Goal: Task Accomplishment & Management: Manage account settings

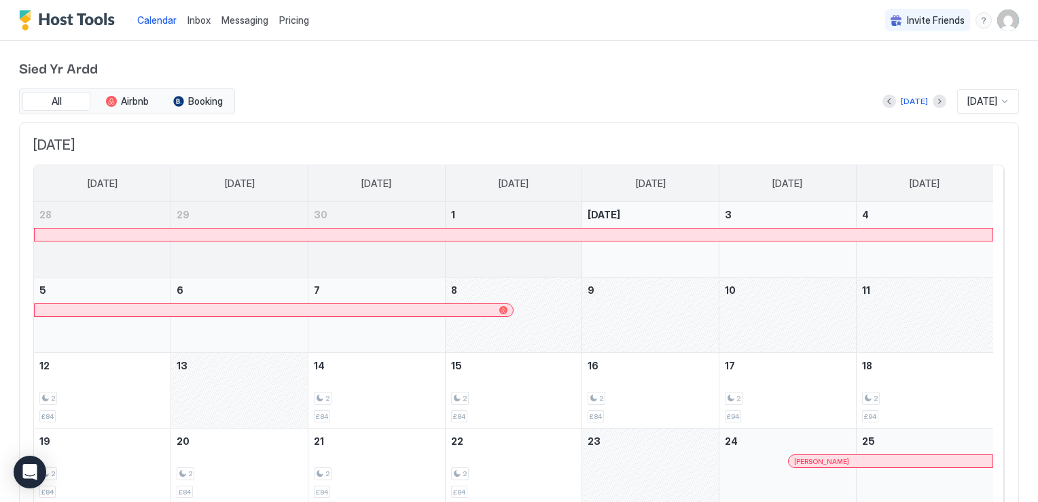
scroll to position [68, 0]
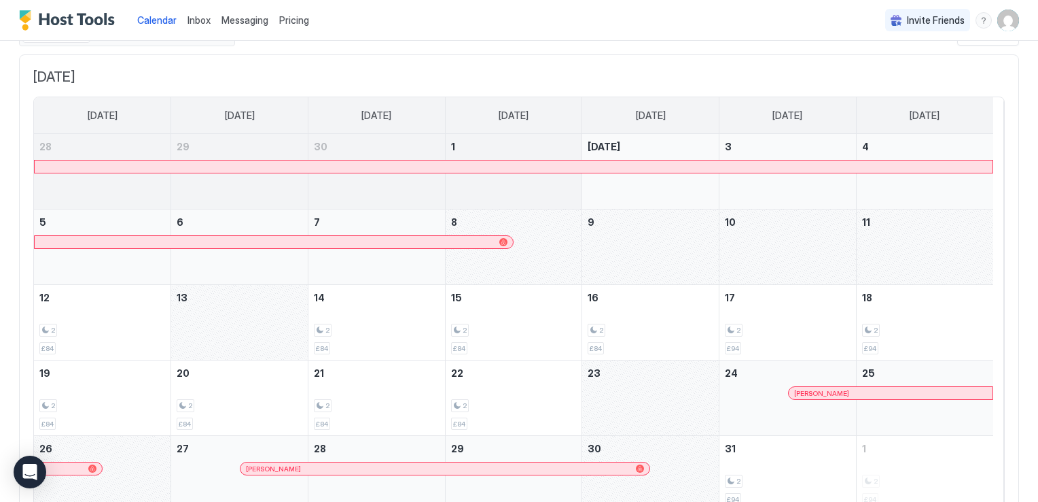
click at [652, 250] on div "October 9, 2025" at bounding box center [650, 246] width 137 height 75
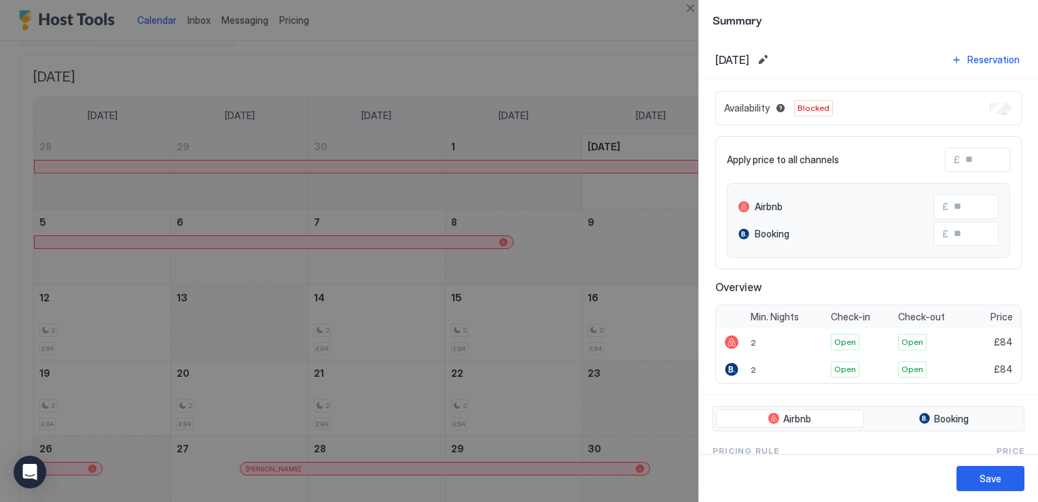
click at [610, 40] on div at bounding box center [519, 251] width 1038 height 502
click at [975, 483] on button "Save" at bounding box center [991, 478] width 68 height 25
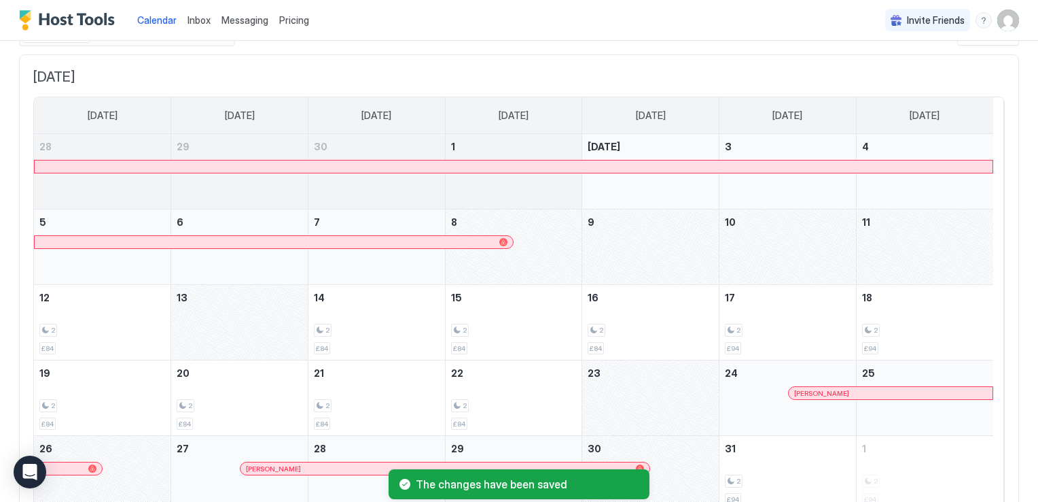
click at [529, 272] on div "October 8, 2025" at bounding box center [514, 246] width 137 height 75
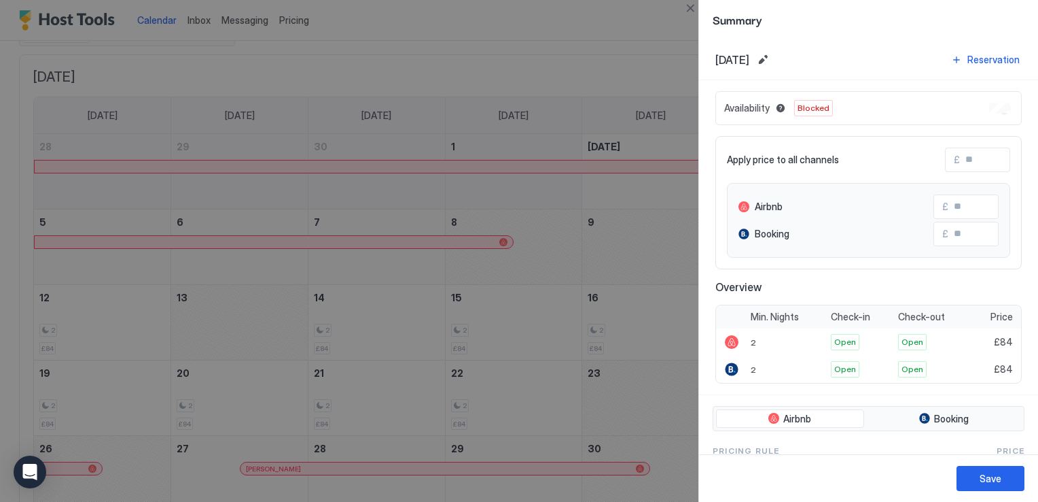
click at [970, 113] on div "Availability Blocked" at bounding box center [869, 108] width 306 height 34
click at [802, 109] on span "Blocked" at bounding box center [814, 108] width 32 height 12
click at [949, 59] on button "Reservation" at bounding box center [985, 59] width 73 height 18
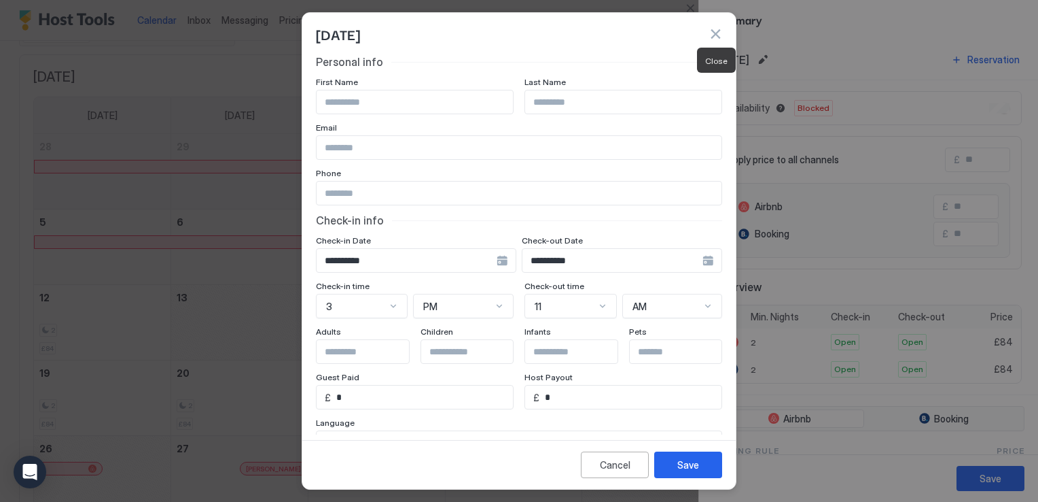
click at [717, 33] on button "button" at bounding box center [716, 34] width 14 height 14
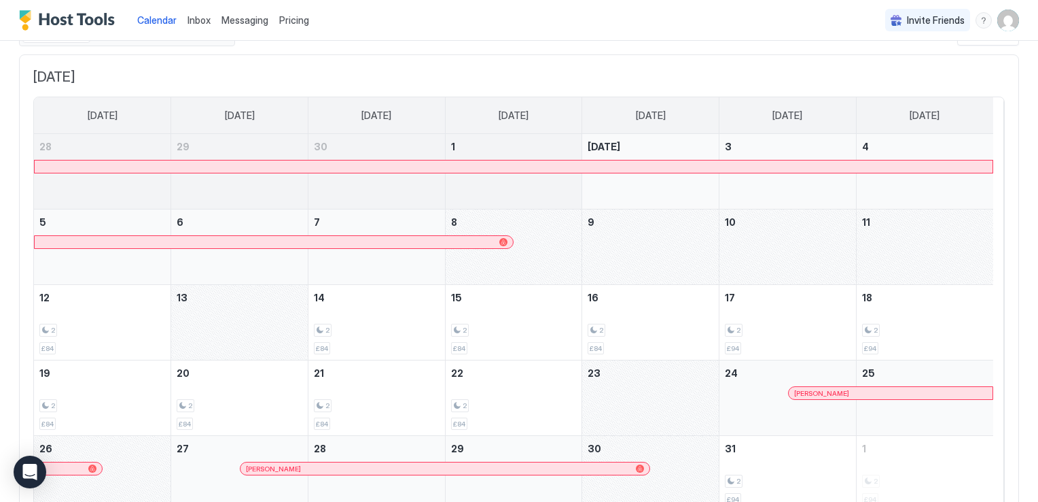
click at [580, 162] on div at bounding box center [514, 166] width 958 height 12
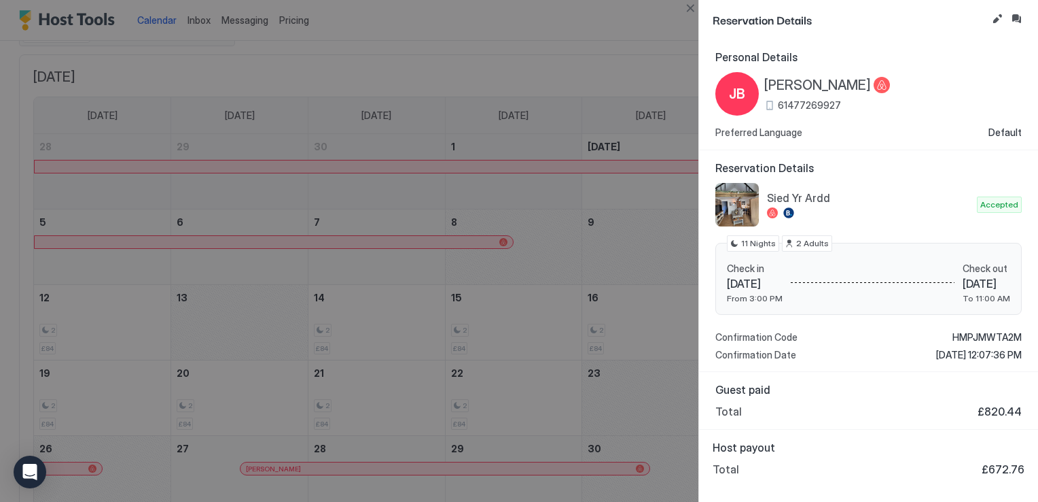
click at [593, 84] on div at bounding box center [519, 251] width 1038 height 502
click at [1000, 18] on button "Edit reservation" at bounding box center [997, 19] width 16 height 16
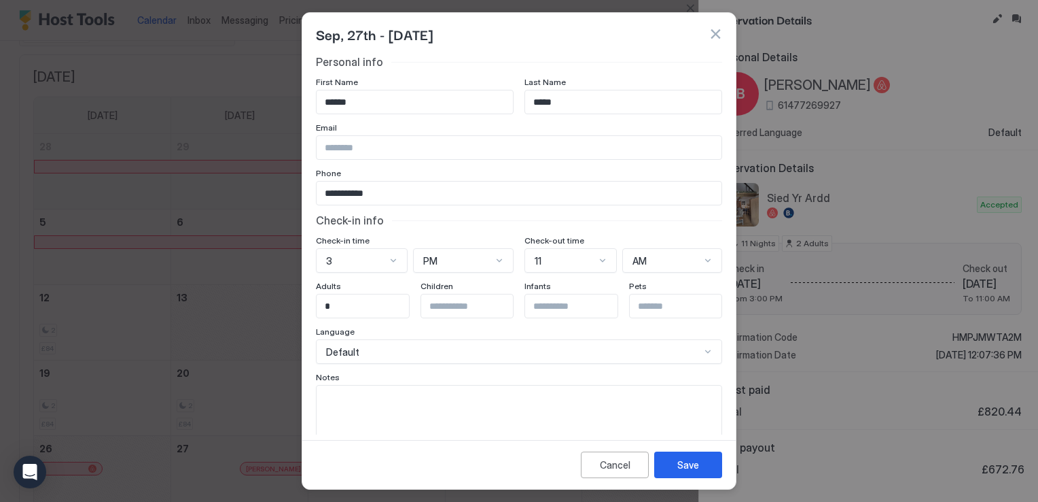
click at [718, 31] on button "button" at bounding box center [716, 34] width 14 height 14
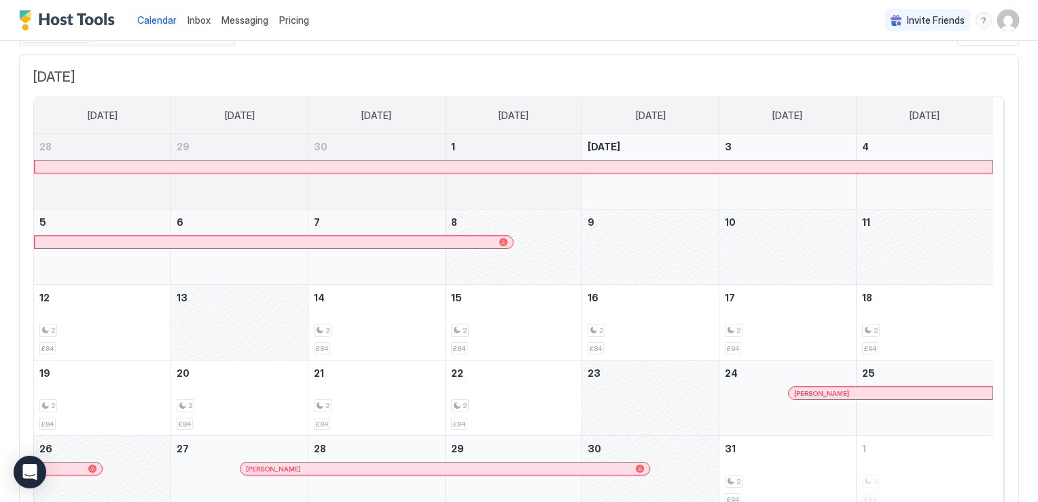
click at [531, 260] on div "October 8, 2025" at bounding box center [514, 246] width 137 height 75
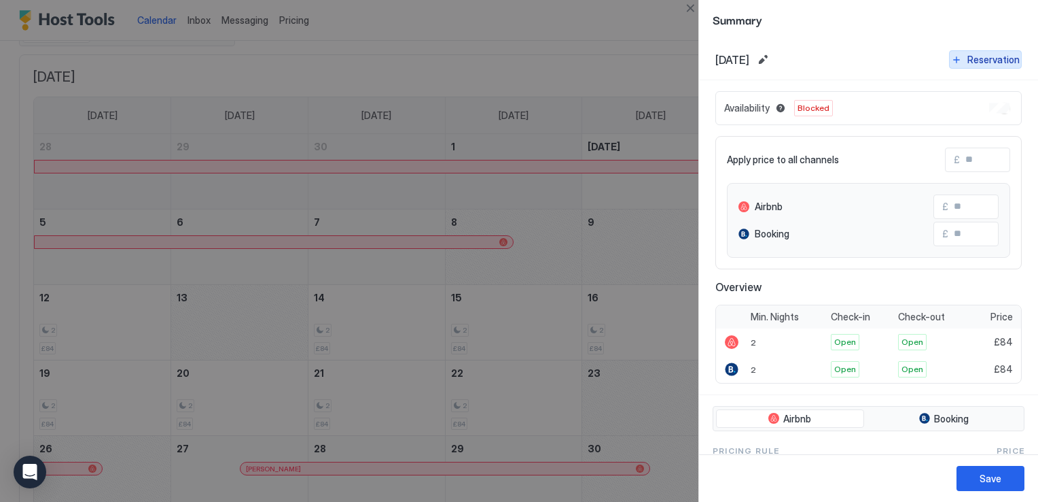
click at [983, 58] on div "Reservation" at bounding box center [994, 59] width 52 height 14
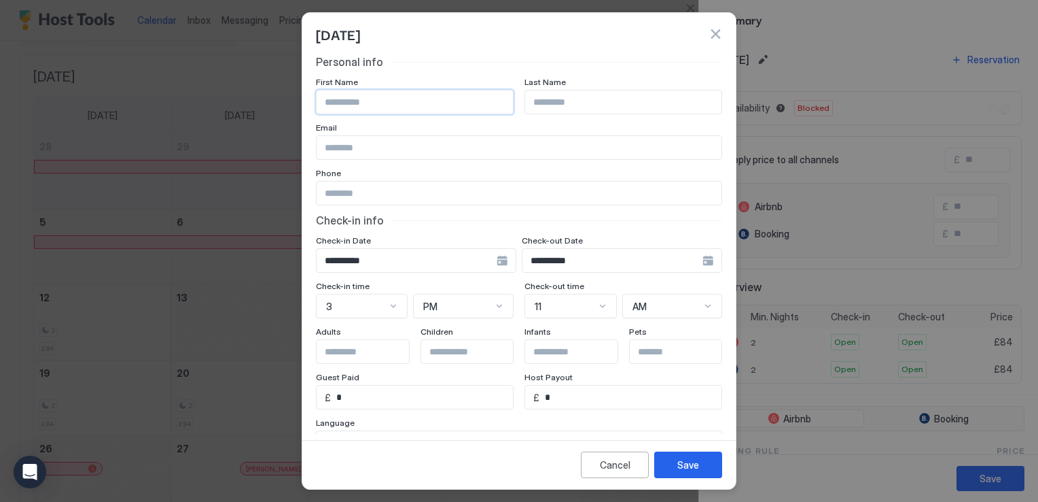
click at [420, 97] on input "Input Field" at bounding box center [415, 101] width 196 height 23
type input "******"
type input "*****"
click at [711, 34] on button "button" at bounding box center [716, 34] width 14 height 14
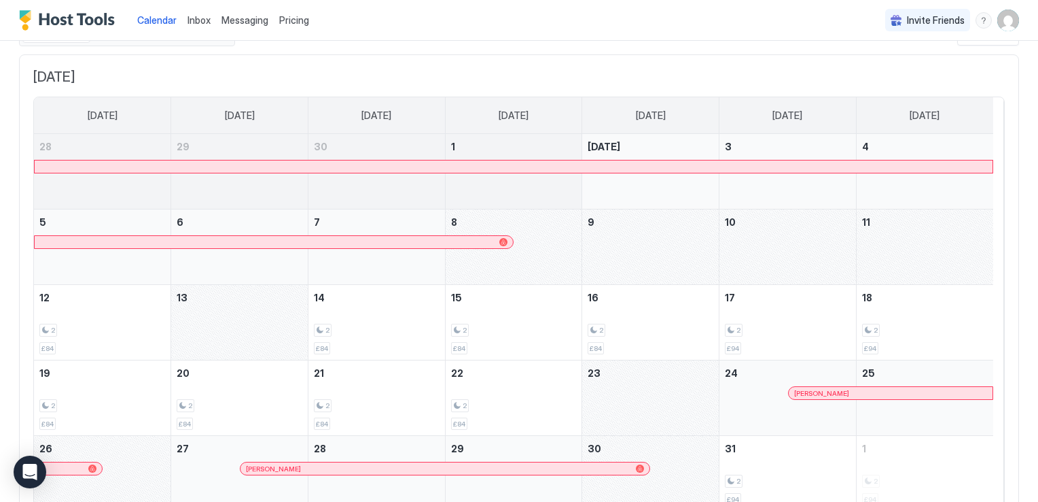
click at [516, 219] on div "October 8, 2025" at bounding box center [514, 246] width 137 height 75
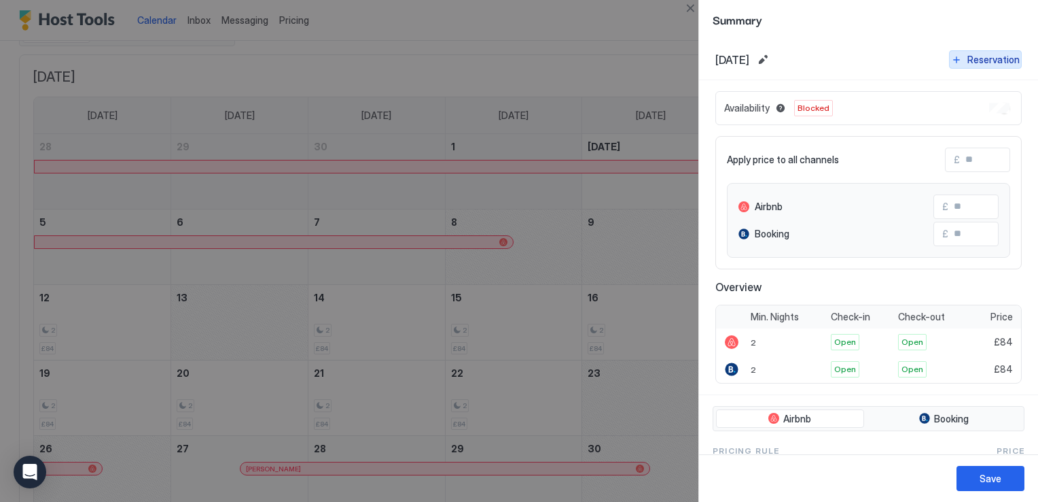
click at [970, 63] on div "Reservation" at bounding box center [994, 59] width 52 height 14
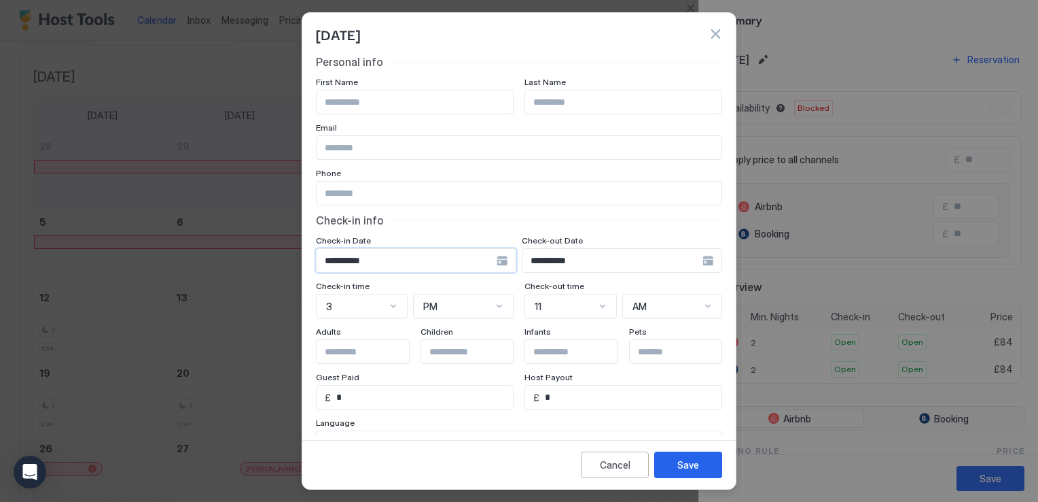
click at [386, 265] on input "**********" at bounding box center [407, 260] width 180 height 23
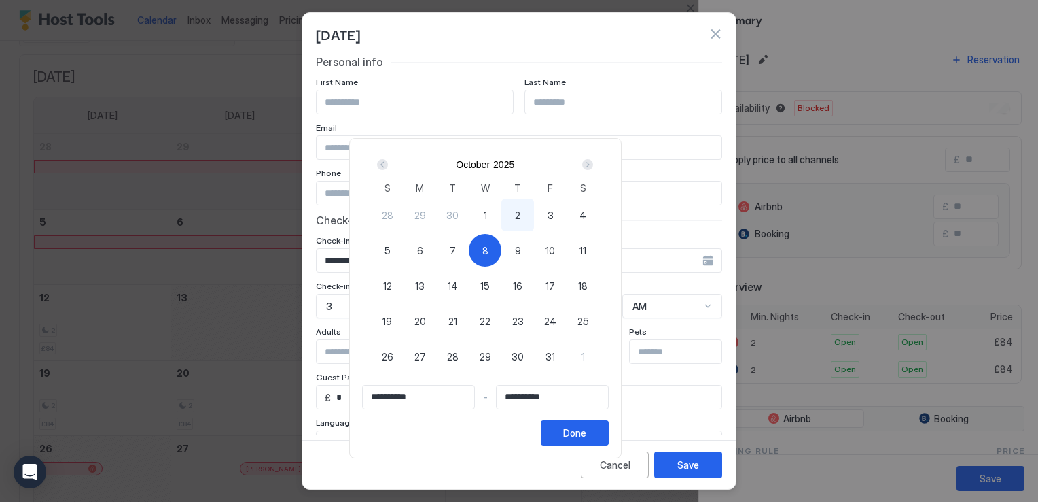
click at [502, 253] on div "8" at bounding box center [485, 250] width 33 height 33
click at [489, 251] on span "8" at bounding box center [486, 250] width 6 height 14
type input "**********"
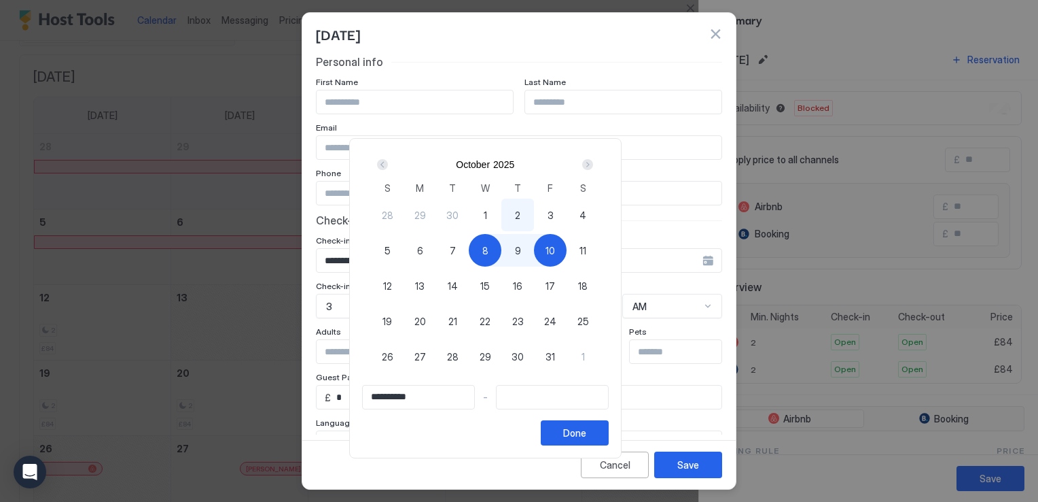
click at [555, 257] on span "10" at bounding box center [551, 250] width 10 height 14
type input "**********"
click at [609, 438] on button "Done" at bounding box center [575, 432] width 68 height 25
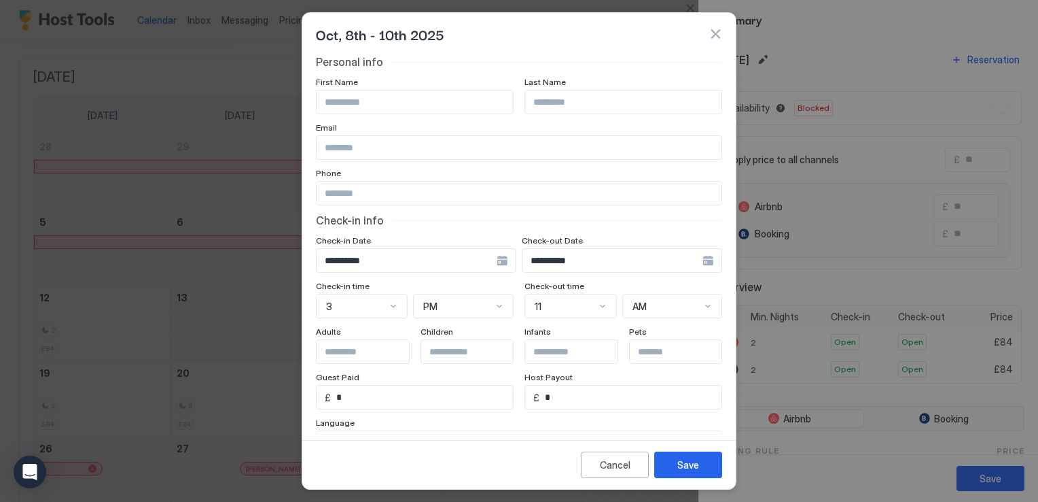
click at [368, 102] on input "Input Field" at bounding box center [415, 101] width 196 height 23
type input "******"
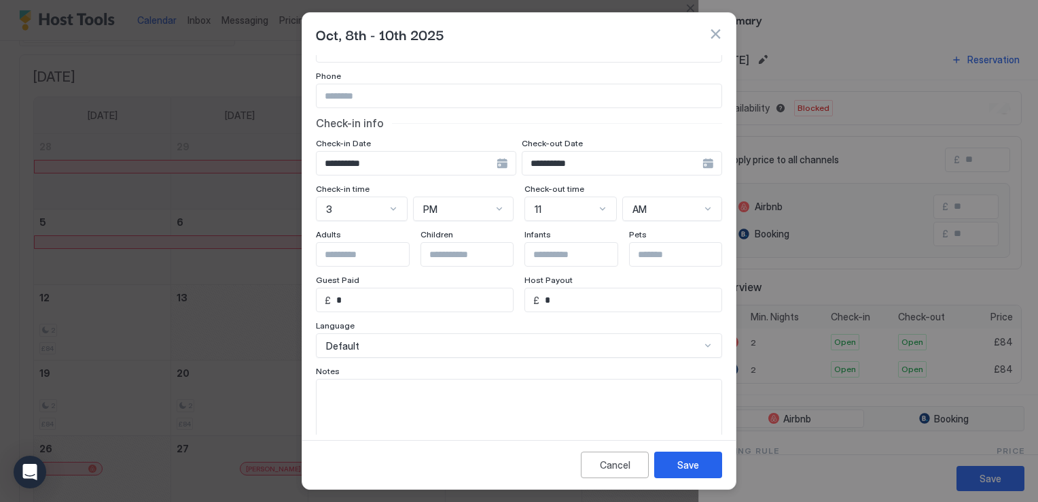
scroll to position [122, 0]
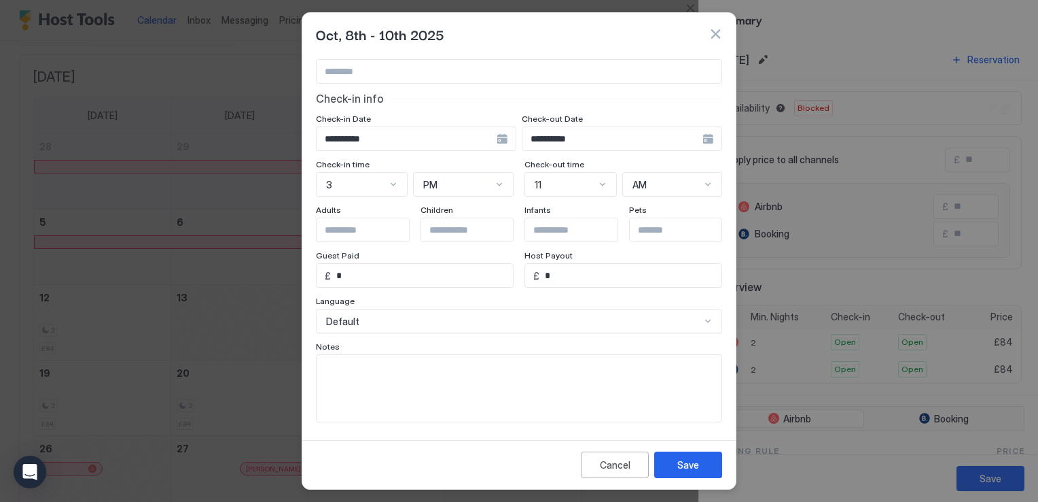
type input "*****"
click at [351, 276] on input "*" at bounding box center [422, 275] width 182 height 23
type input "***"
click at [478, 389] on textarea "Input Field" at bounding box center [519, 388] width 405 height 67
type textarea "**********"
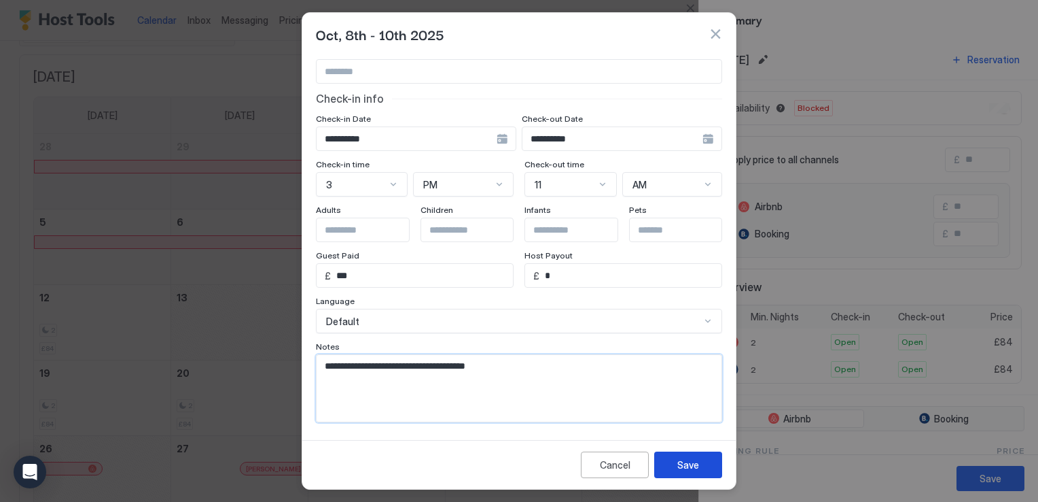
click at [686, 457] on button "Save" at bounding box center [688, 464] width 68 height 27
click at [356, 233] on input "Input Field" at bounding box center [372, 229] width 111 height 23
type input "*"
click at [690, 466] on div "Save" at bounding box center [698, 464] width 22 height 14
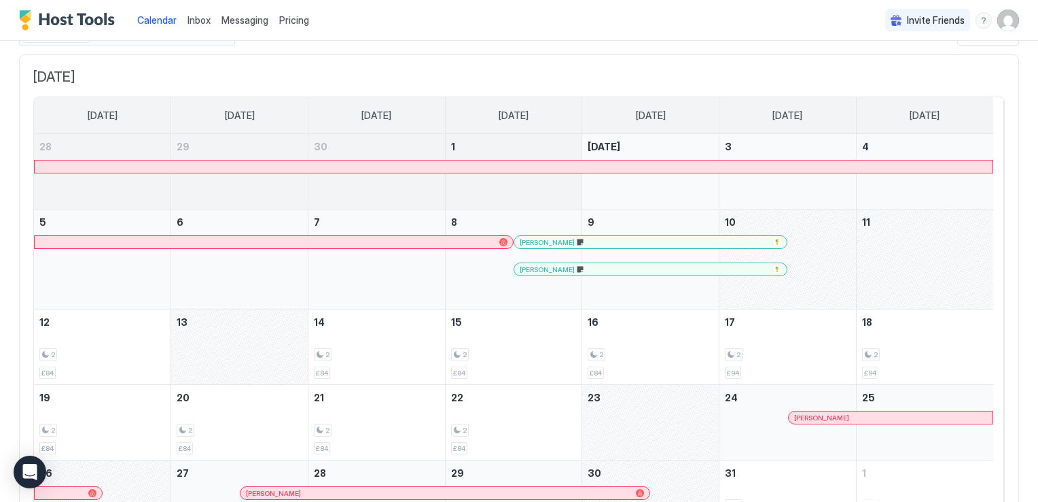
click at [587, 271] on div at bounding box center [587, 269] width 11 height 11
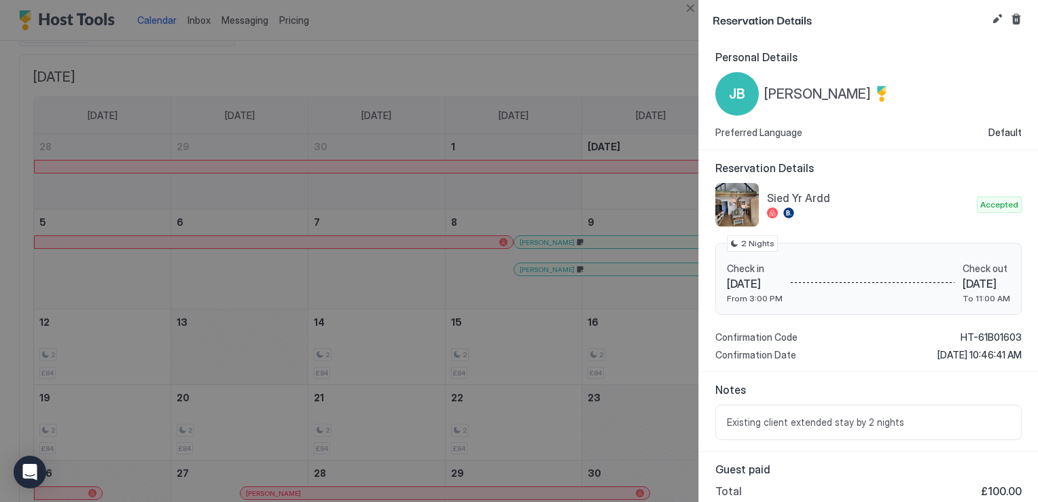
click at [578, 243] on div at bounding box center [519, 251] width 1038 height 502
click at [527, 76] on div at bounding box center [519, 251] width 1038 height 502
click at [994, 21] on button "Edit reservation" at bounding box center [997, 19] width 16 height 16
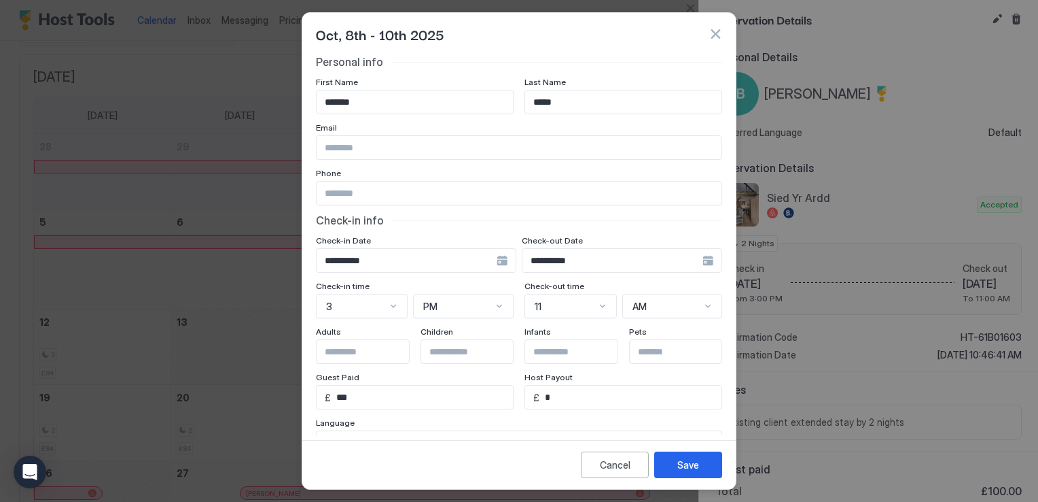
drag, startPoint x: 704, startPoint y: 31, endPoint x: 711, endPoint y: 32, distance: 6.8
click at [706, 31] on div "Oct, 8th - 10th 2025" at bounding box center [519, 34] width 406 height 20
click at [711, 32] on button "button" at bounding box center [716, 34] width 14 height 14
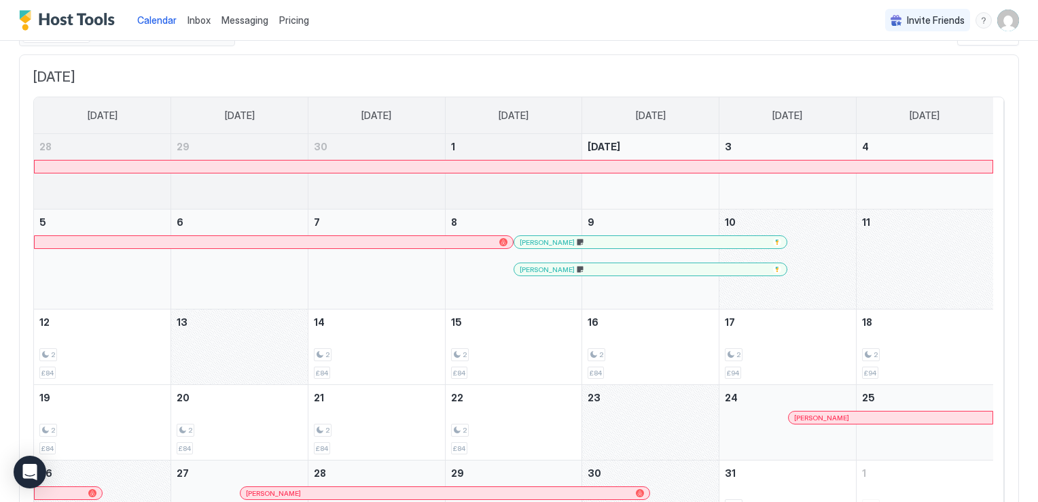
click at [221, 347] on div "October 13, 2025" at bounding box center [239, 346] width 137 height 75
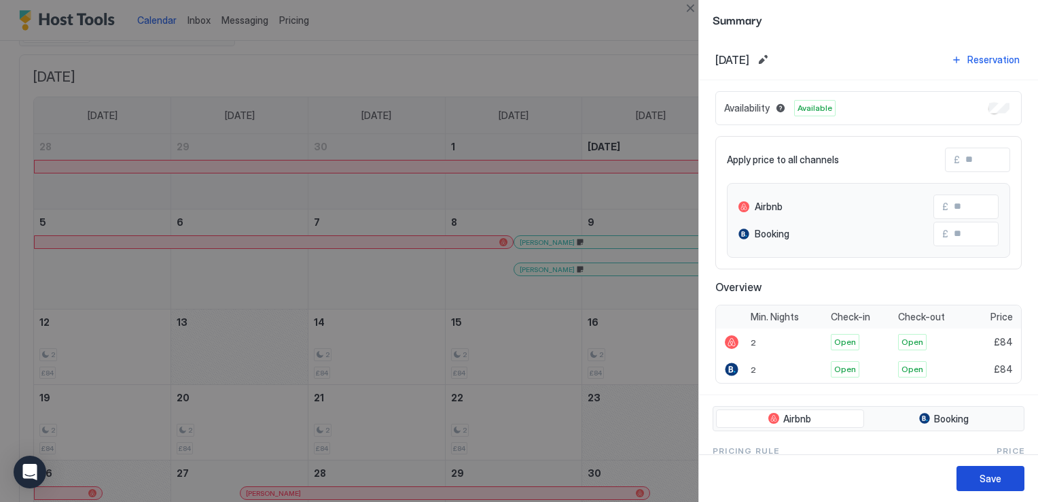
click at [996, 474] on div "Save" at bounding box center [991, 478] width 22 height 14
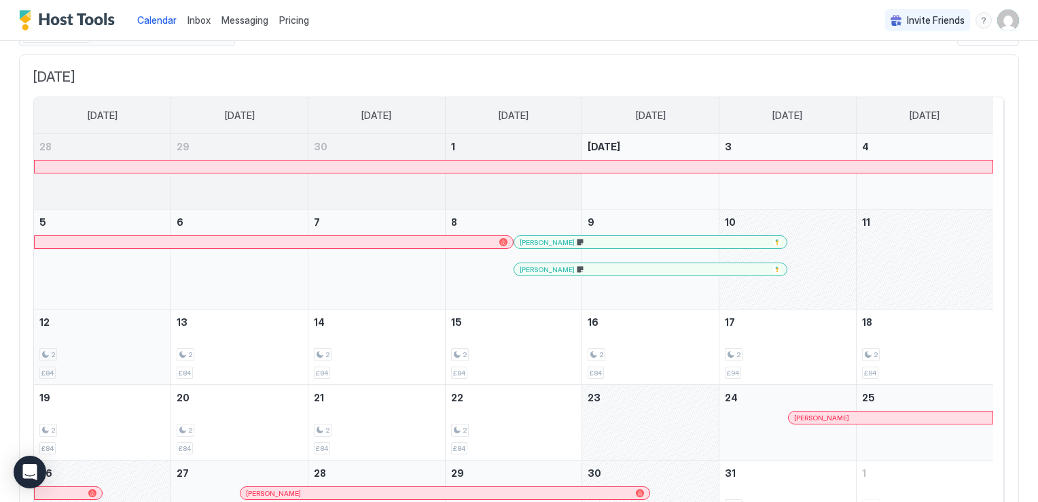
click at [128, 354] on div "2" at bounding box center [102, 354] width 126 height 13
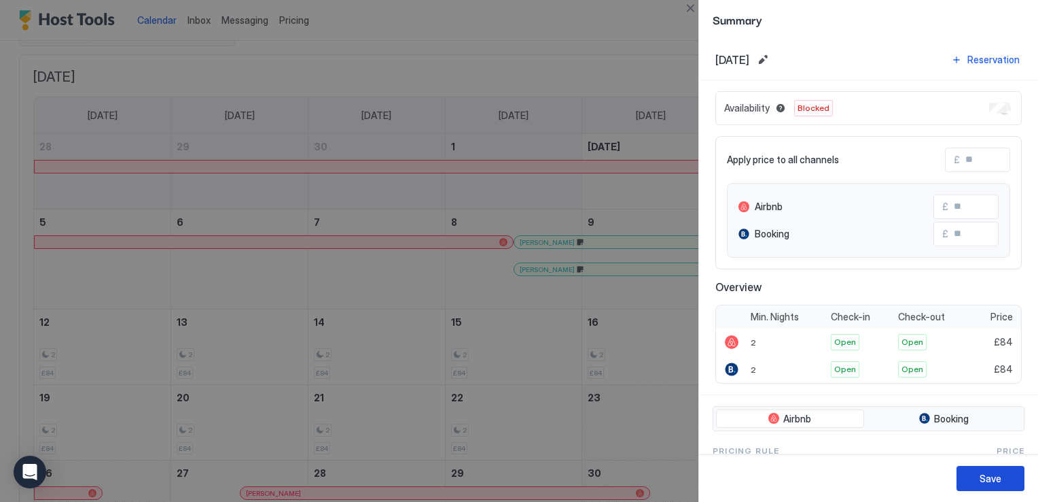
click at [998, 483] on div "Save" at bounding box center [991, 478] width 22 height 14
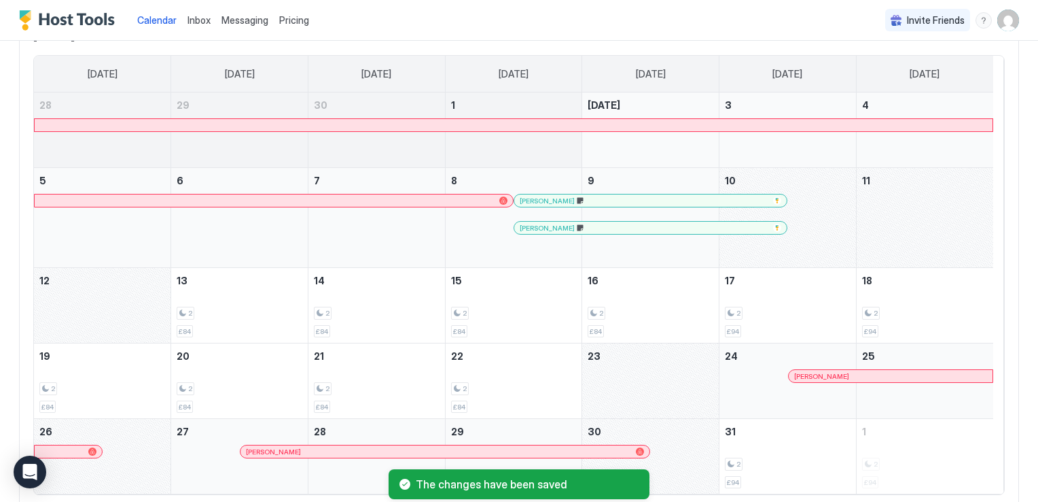
scroll to position [155, 0]
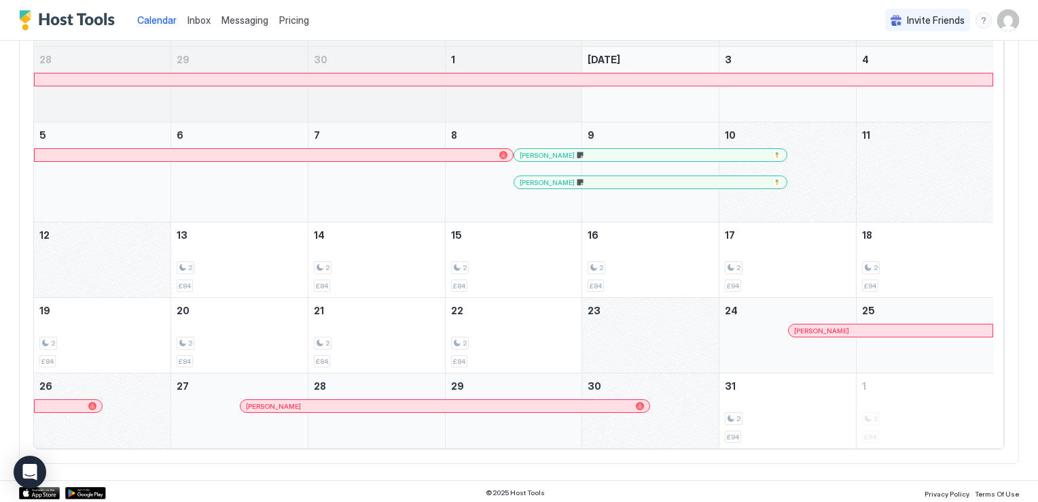
click at [640, 323] on div "October 23, 2025" at bounding box center [650, 335] width 137 height 75
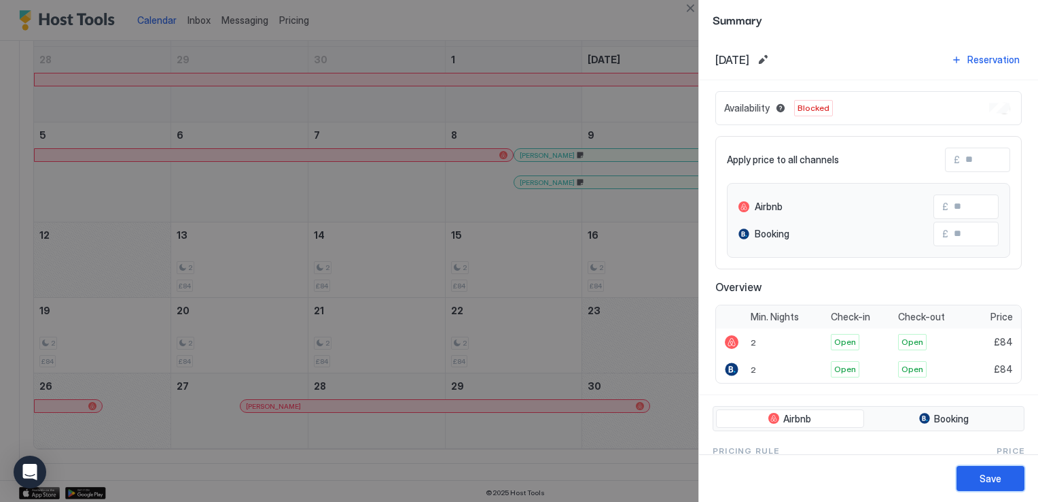
click at [979, 474] on button "Save" at bounding box center [991, 478] width 68 height 25
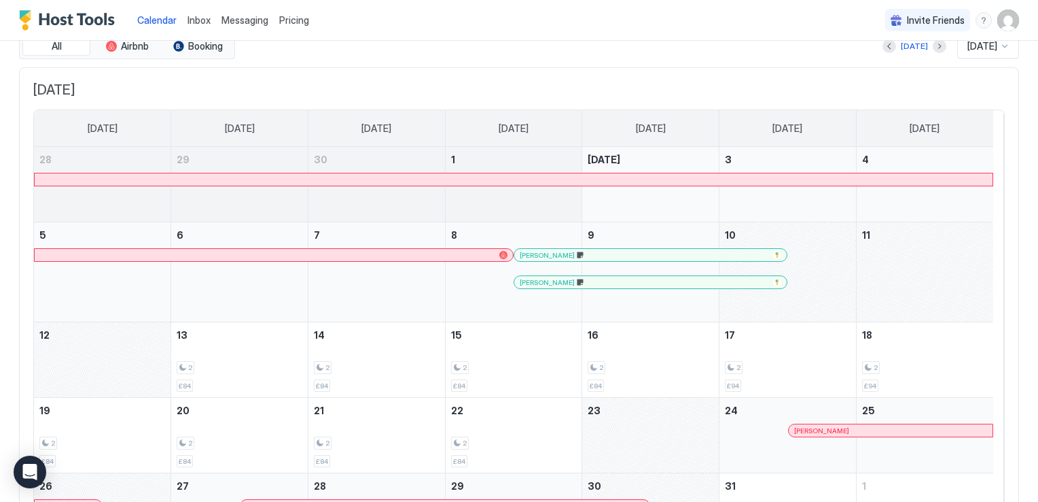
scroll to position [0, 0]
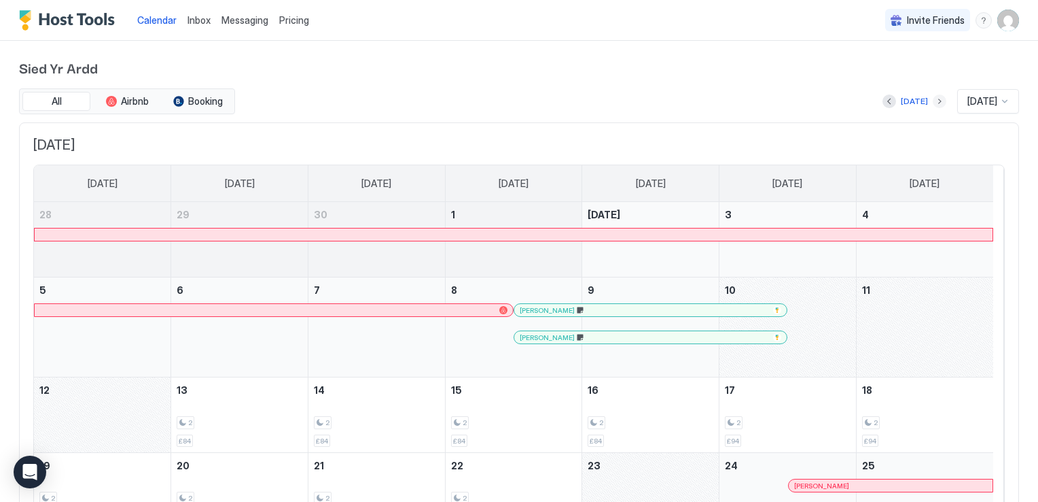
click at [933, 103] on button "Next month" at bounding box center [940, 101] width 14 height 14
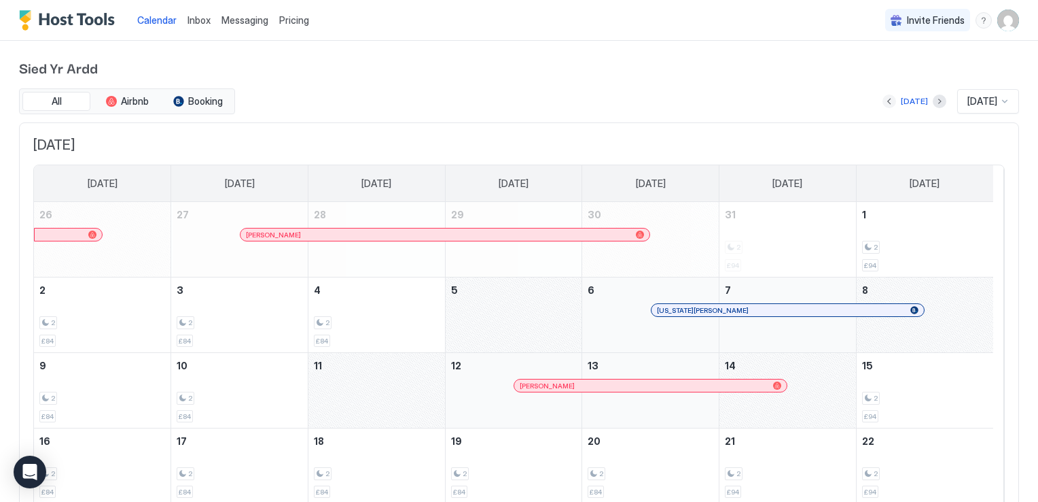
click at [883, 101] on button "Previous month" at bounding box center [890, 101] width 14 height 14
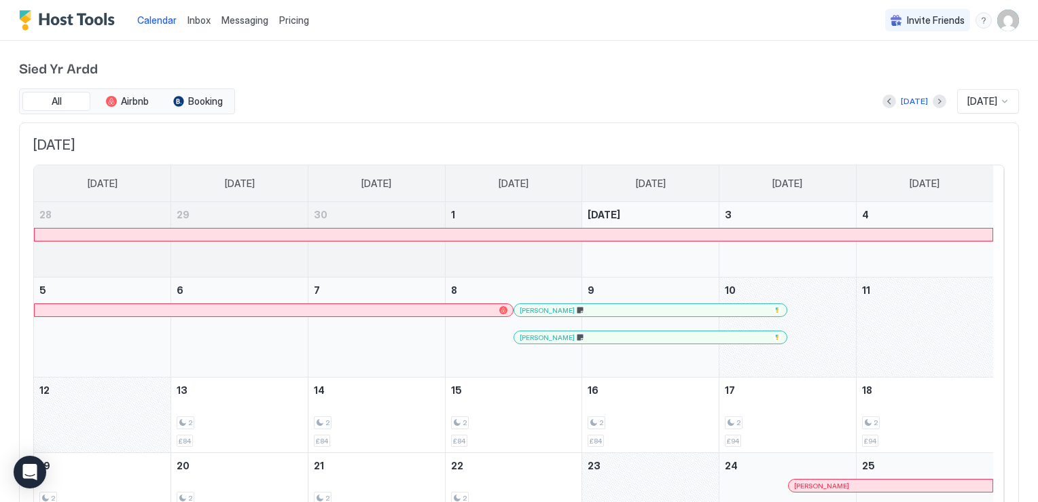
click at [686, 340] on div at bounding box center [686, 337] width 11 height 11
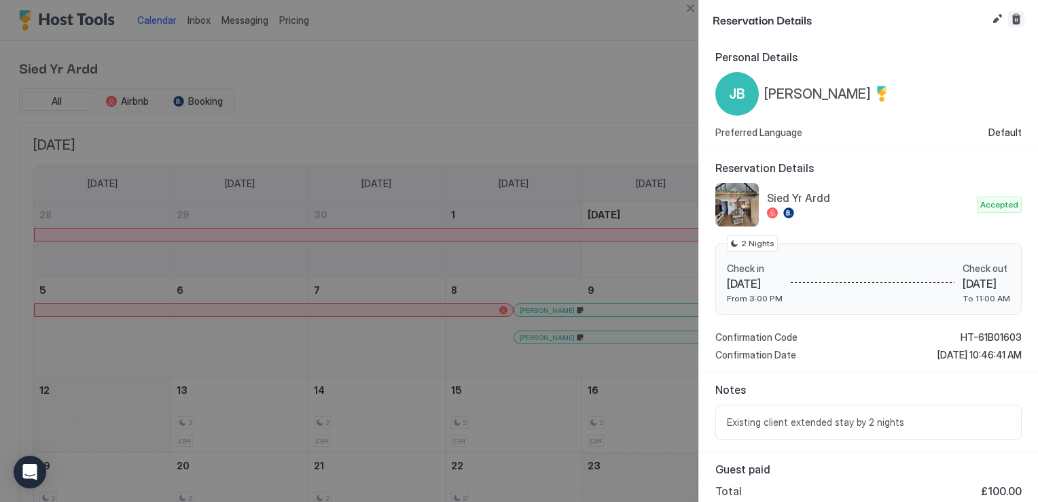
click at [1020, 20] on button "Cancel reservation" at bounding box center [1017, 19] width 16 height 16
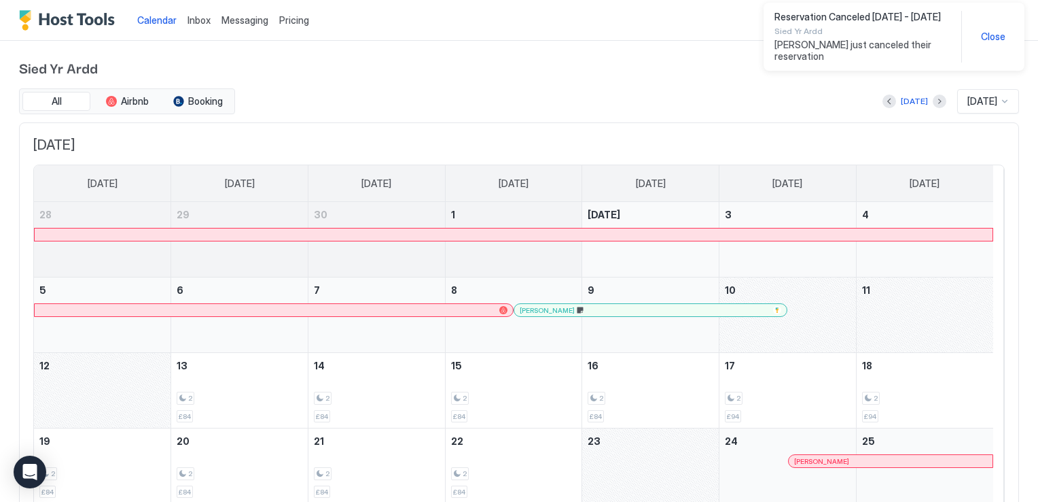
click at [992, 36] on span "Close" at bounding box center [993, 37] width 24 height 12
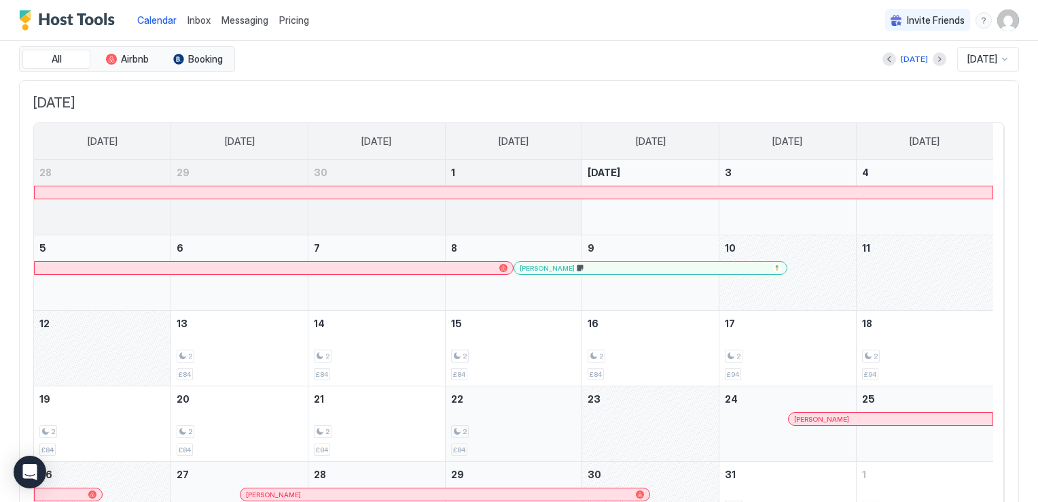
scroll to position [130, 0]
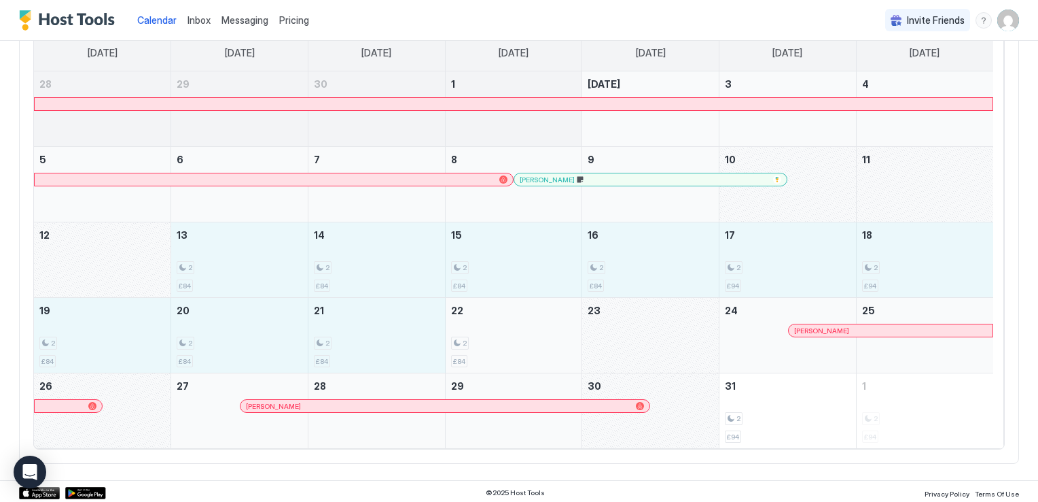
drag, startPoint x: 199, startPoint y: 261, endPoint x: 565, endPoint y: 329, distance: 371.9
click at [565, 329] on tbody "28 29 30 1 Today 3 4 5 6 7 8 Joanne Brown 9 10 11 12 13 2 £84 14 2 £84 15 2 £84…" at bounding box center [514, 259] width 960 height 376
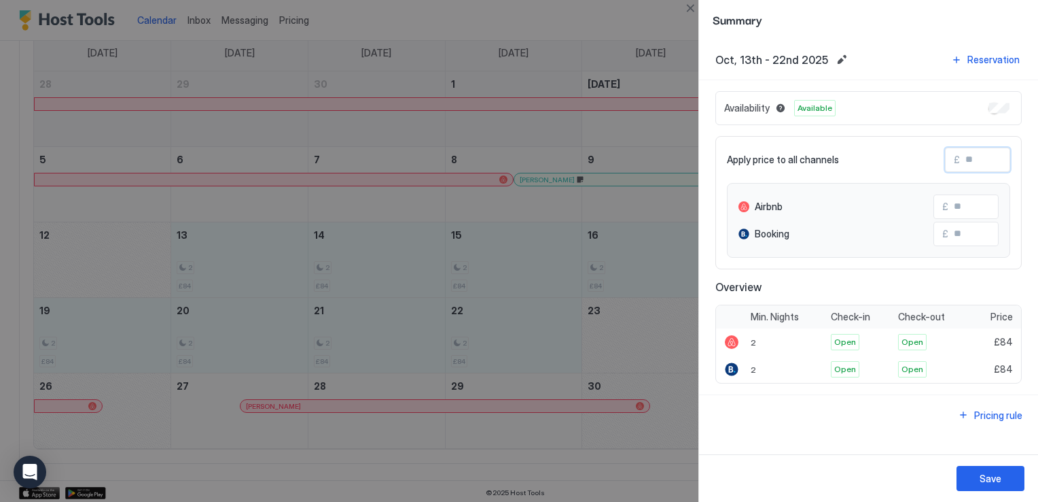
click at [977, 159] on input "Input Field" at bounding box center [1014, 159] width 109 height 23
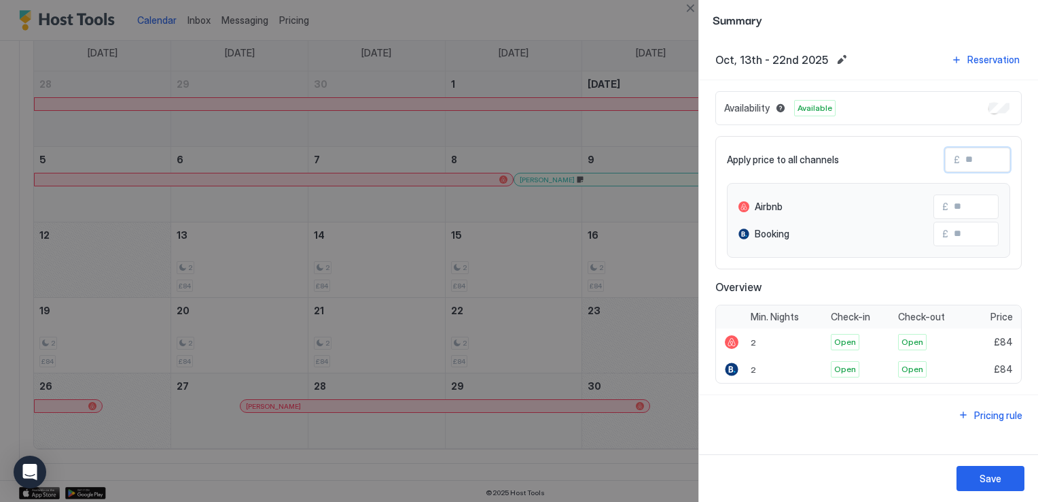
click at [647, 463] on div at bounding box center [519, 251] width 1038 height 502
click at [642, 456] on div at bounding box center [519, 251] width 1038 height 502
